Goal: Information Seeking & Learning: Find specific fact

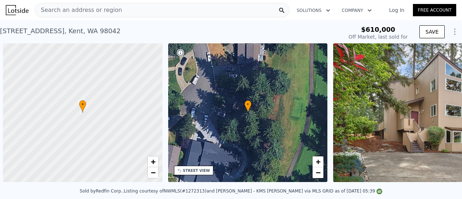
scroll to position [0, 3]
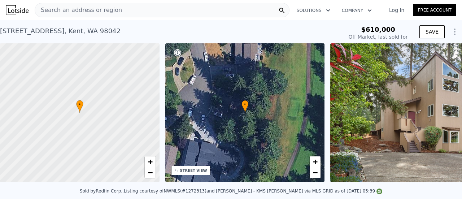
click at [92, 9] on span "Search an address or region" at bounding box center [78, 10] width 87 height 9
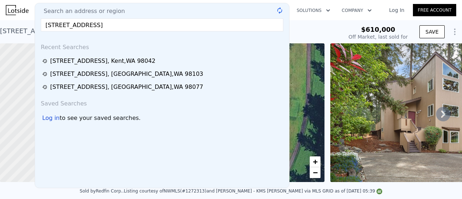
type input "[STREET_ADDRESS]"
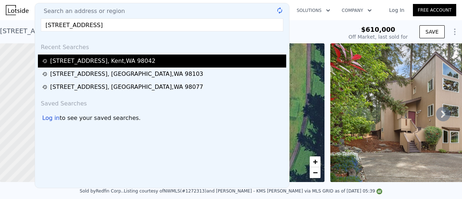
type input "$ 877,000"
type input "$ 157,956"
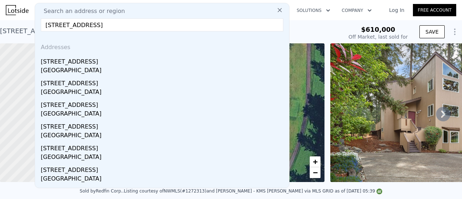
type input "[STREET_ADDRESS]"
drag, startPoint x: 88, startPoint y: 65, endPoint x: 88, endPoint y: 71, distance: 6.5
click at [88, 65] on div "[STREET_ADDRESS]" at bounding box center [163, 60] width 245 height 12
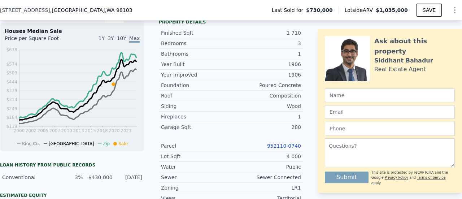
scroll to position [250, 0]
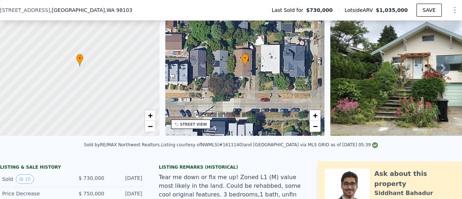
scroll to position [69, 0]
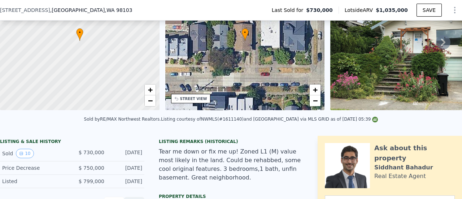
click at [284, 130] on div "Sold by RE/MAX Northwest Realtors . Listing courtesy of NWMLS (#1611140) and Wi…" at bounding box center [231, 121] width 462 height 17
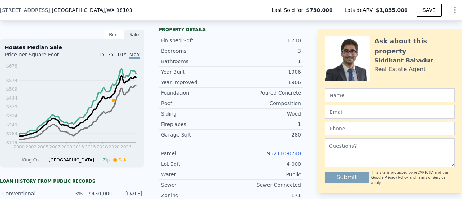
scroll to position [286, 0]
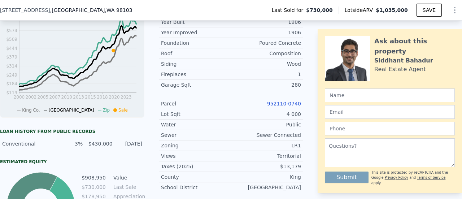
click at [293, 106] on link "952110-0740" at bounding box center [284, 104] width 34 height 6
